Goal: Task Accomplishment & Management: Manage account settings

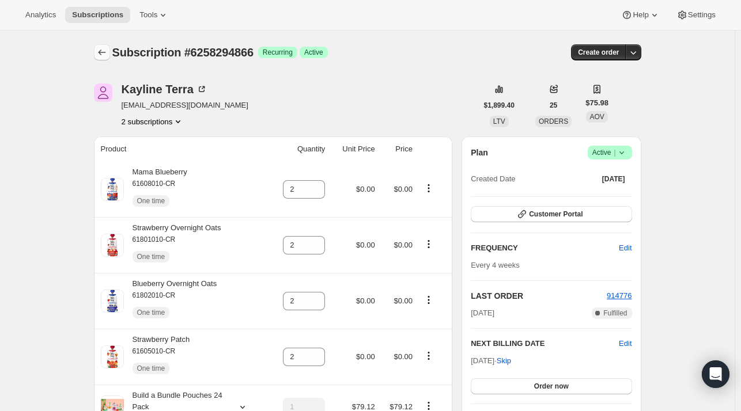
click at [104, 56] on icon "Subscriptions" at bounding box center [102, 53] width 12 height 12
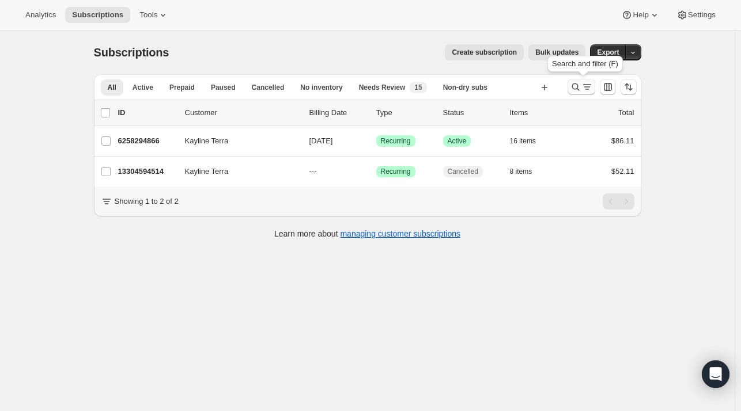
click at [584, 84] on icon "Search and filter results" at bounding box center [587, 87] width 12 height 12
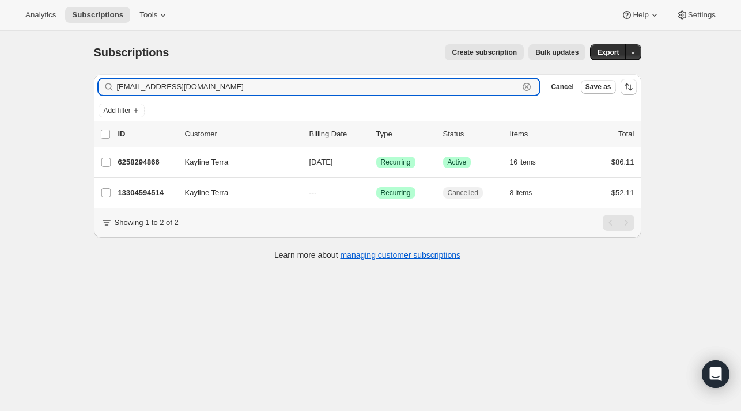
click at [532, 86] on icon "button" at bounding box center [527, 87] width 12 height 12
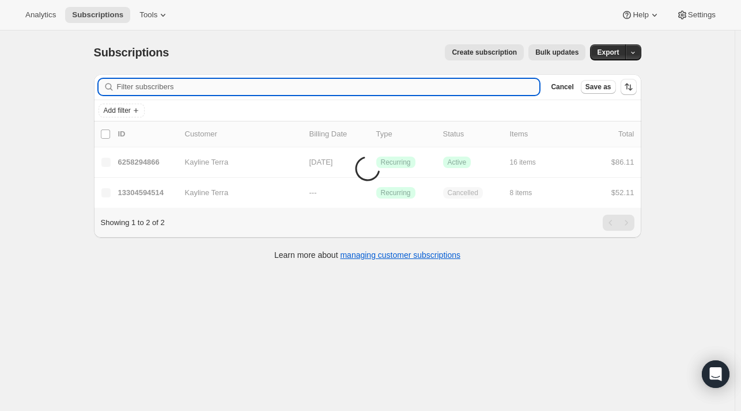
paste input "[EMAIL_ADDRESS][DOMAIN_NAME]"
type input "[EMAIL_ADDRESS][DOMAIN_NAME]"
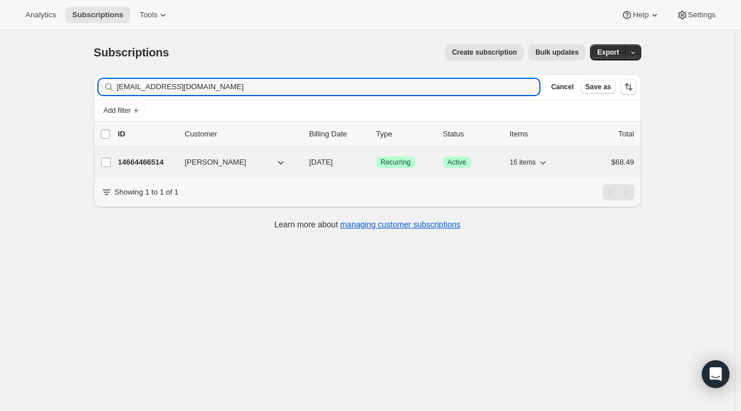
click at [152, 158] on p "14664466514" at bounding box center [147, 163] width 58 height 12
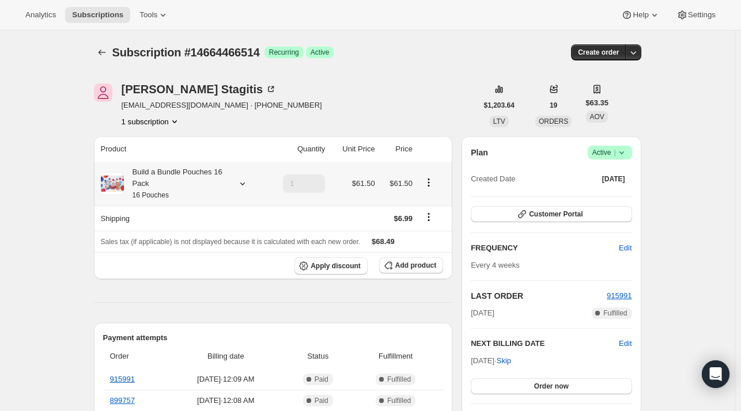
click at [247, 188] on icon at bounding box center [243, 184] width 12 height 12
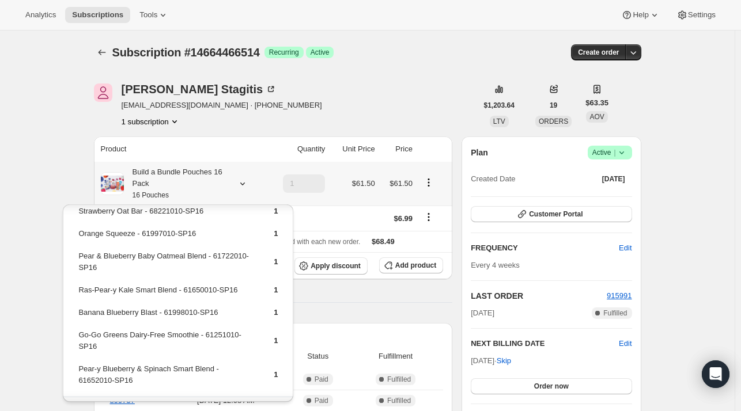
scroll to position [278, 0]
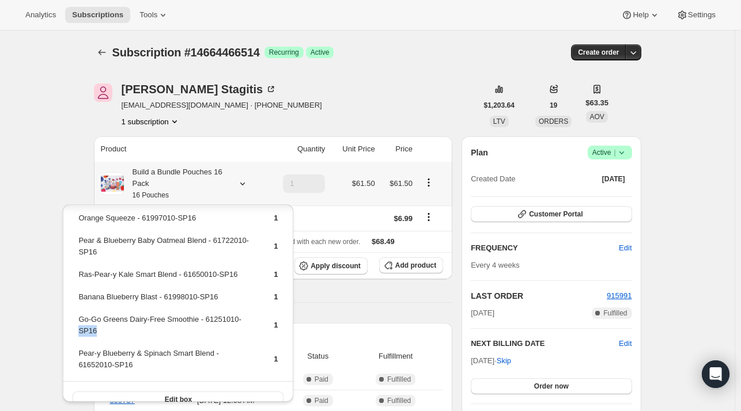
drag, startPoint x: 99, startPoint y: 315, endPoint x: 78, endPoint y: 310, distance: 21.4
click at [78, 313] on td "Go-Go Greens Dairy-Free Smoothie - 61251010-SP16" at bounding box center [166, 329] width 176 height 33
click at [105, 321] on td "Go-Go Greens Dairy-Free Smoothie - 61251010-SP16" at bounding box center [166, 329] width 176 height 33
drag, startPoint x: 106, startPoint y: 321, endPoint x: 78, endPoint y: 308, distance: 30.9
click at [78, 313] on td "Go-Go Greens Dairy-Free Smoothie - 61251010-SP16" at bounding box center [166, 329] width 176 height 33
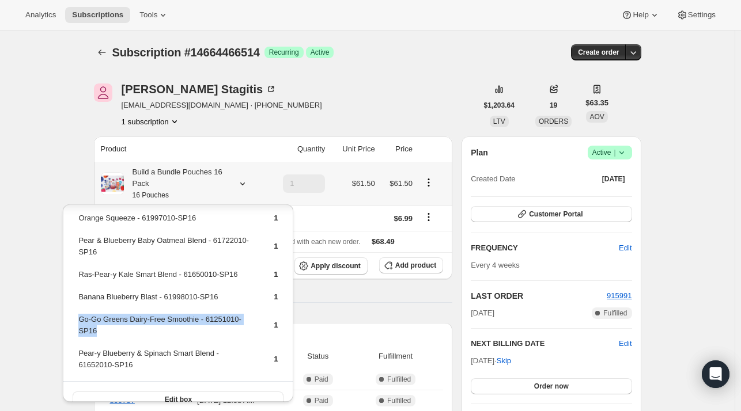
copy td "Go-Go Greens Dairy-Free Smoothie - 61251010-SP16"
click at [425, 266] on span "Add product" at bounding box center [415, 265] width 41 height 9
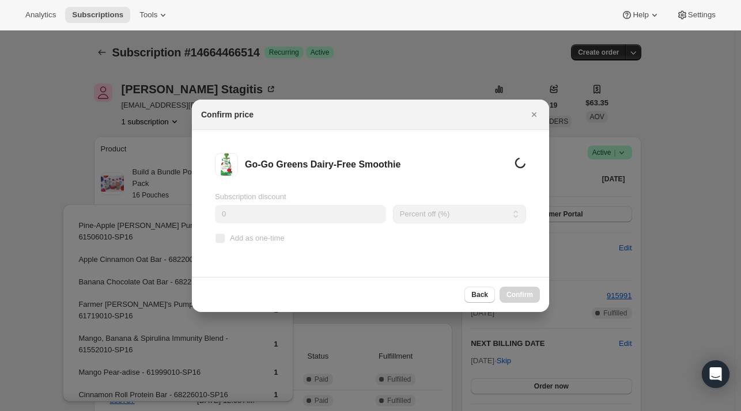
scroll to position [0, 0]
click at [272, 245] on label "Add as one-time" at bounding box center [250, 238] width 70 height 16
click at [225, 243] on input "Add as one-time" at bounding box center [219, 238] width 9 height 9
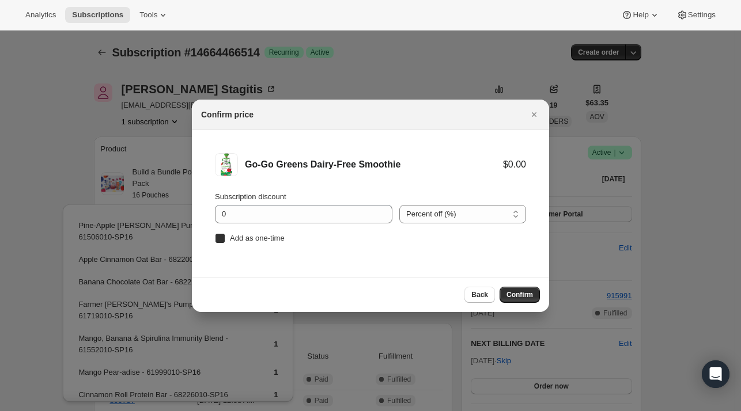
checkbox input "true"
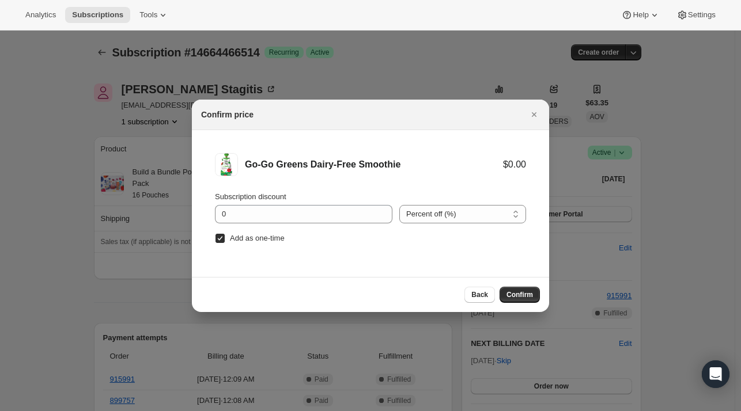
click at [514, 293] on span "Confirm" at bounding box center [519, 294] width 27 height 9
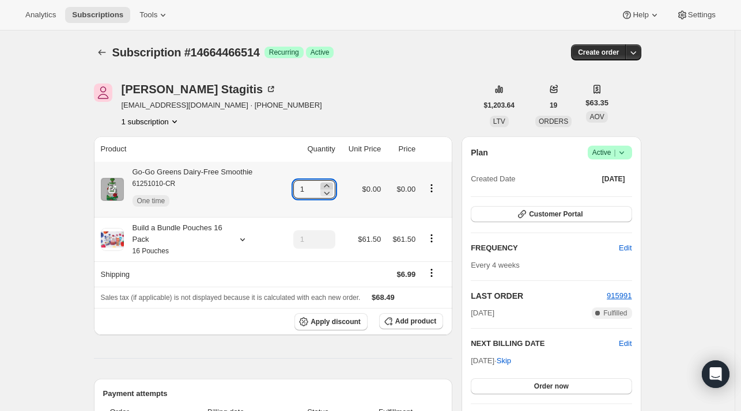
click at [328, 185] on icon at bounding box center [327, 186] width 12 height 12
type input "3"
click at [108, 51] on icon "Subscriptions" at bounding box center [102, 53] width 12 height 12
